Goal: Task Accomplishment & Management: Use online tool/utility

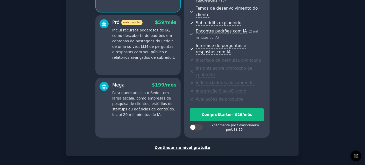
scroll to position [109, 0]
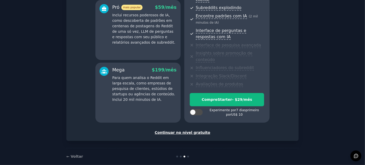
click at [200, 130] on font "Continuar no nível gratuito" at bounding box center [182, 132] width 55 height 4
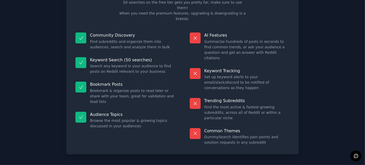
scroll to position [59, 0]
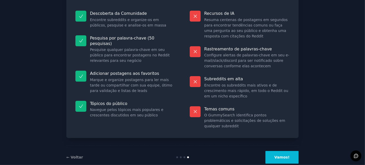
click at [277, 145] on div "← Voltar Vamos!" at bounding box center [182, 157] width 232 height 24
click at [277, 151] on button "Vamos!" at bounding box center [282, 157] width 33 height 13
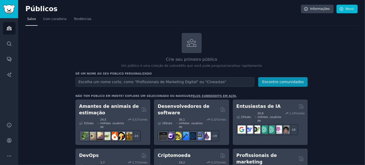
click at [297, 60] on h2 "Crie seu primeiro público" at bounding box center [191, 59] width 232 height 6
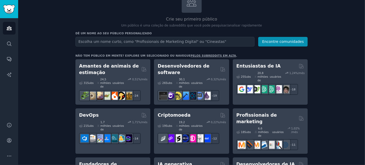
scroll to position [38, 0]
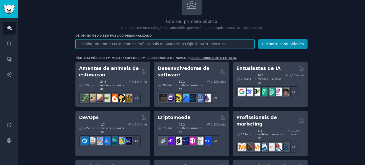
click at [238, 41] on input "text" at bounding box center [164, 44] width 179 height 10
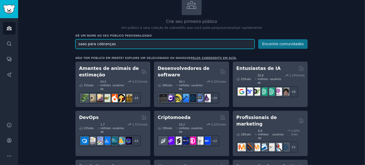
type input "saas para cobranças"
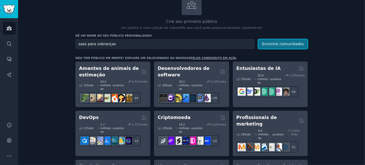
click at [266, 43] on font "Encontre comunidades" at bounding box center [283, 44] width 42 height 4
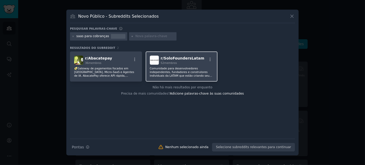
click at [171, 78] on div "r/ SoloFoundersLatam 52 membros Comunidade para desenvolvedores independentes, …" at bounding box center [182, 66] width 72 height 30
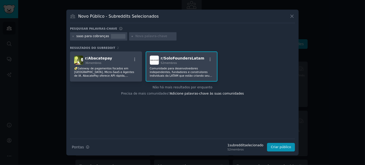
click at [171, 78] on div "r/ SoloFoundersLatam 52 membros Comunidade para desenvolvedores independentes, …" at bounding box center [182, 66] width 72 height 30
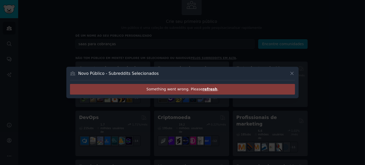
click at [171, 78] on div "Novo Público - Subreddits Selecionados" at bounding box center [182, 75] width 225 height 10
click at [293, 73] on icon at bounding box center [291, 73] width 5 height 5
